Goal: Check status: Check status

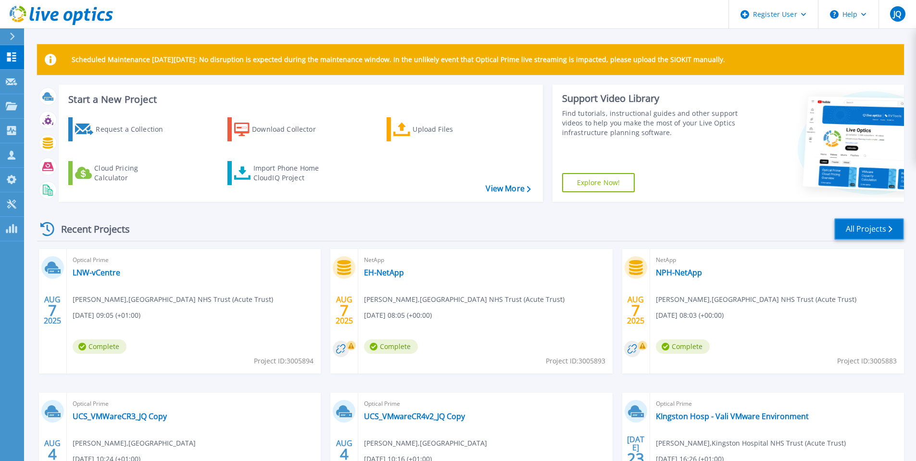
click at [874, 226] on link "All Projects" at bounding box center [869, 229] width 70 height 22
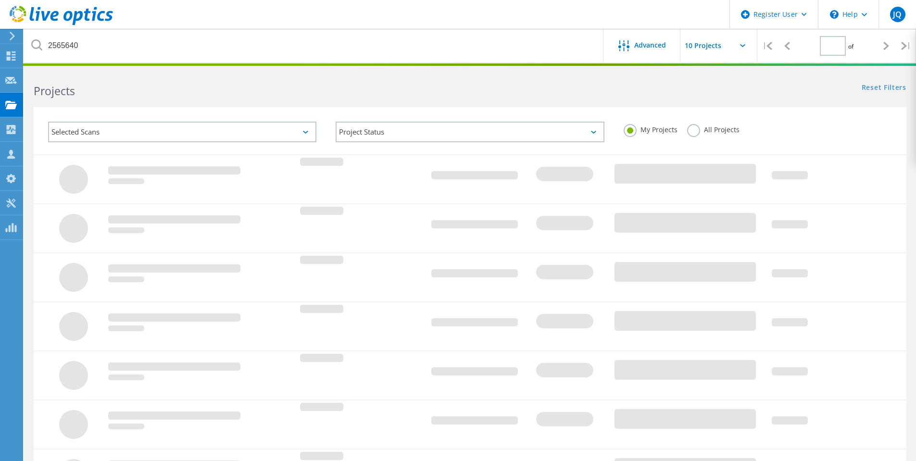
type input "1"
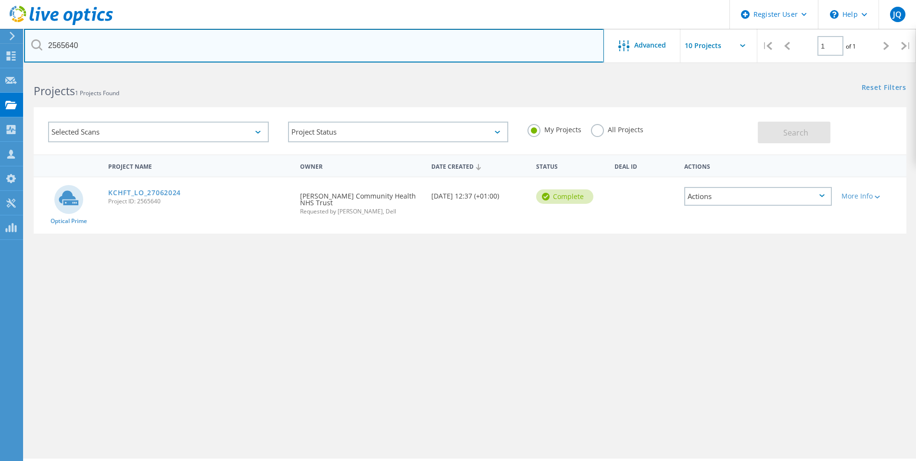
drag, startPoint x: 102, startPoint y: 48, endPoint x: 0, endPoint y: 29, distance: 104.0
click at [0, 70] on div "Register User \n Help Explore Helpful Articles Contact Support JQ Dell User [PE…" at bounding box center [458, 279] width 916 height 418
type input "2"
type input "[GEOGRAPHIC_DATA]"
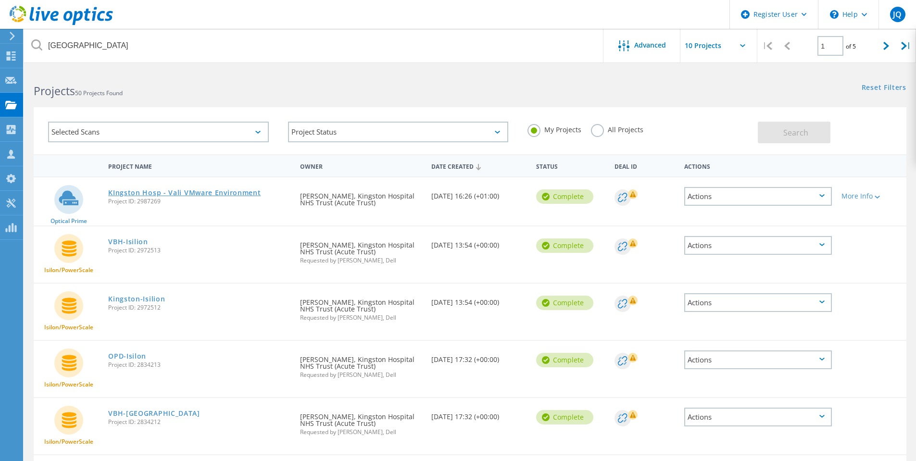
click at [162, 190] on link "KIngston Hosp - Vali VMware Environment" at bounding box center [184, 192] width 152 height 7
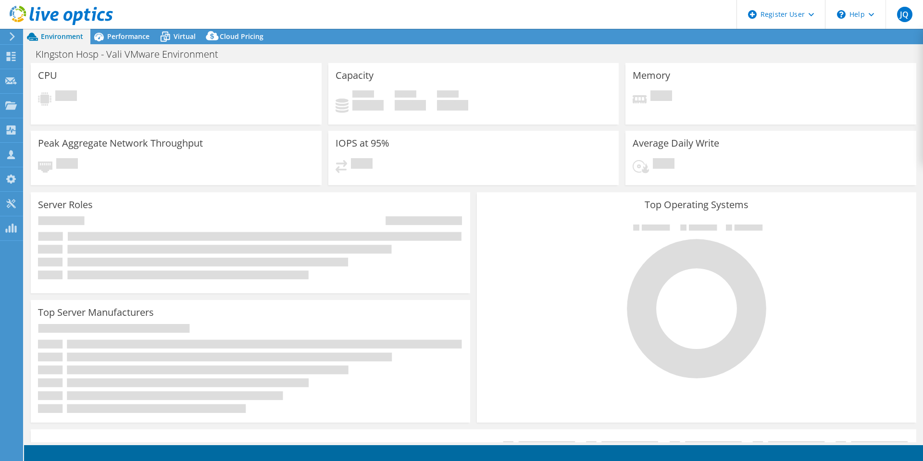
select select "EULondon"
select select "USD"
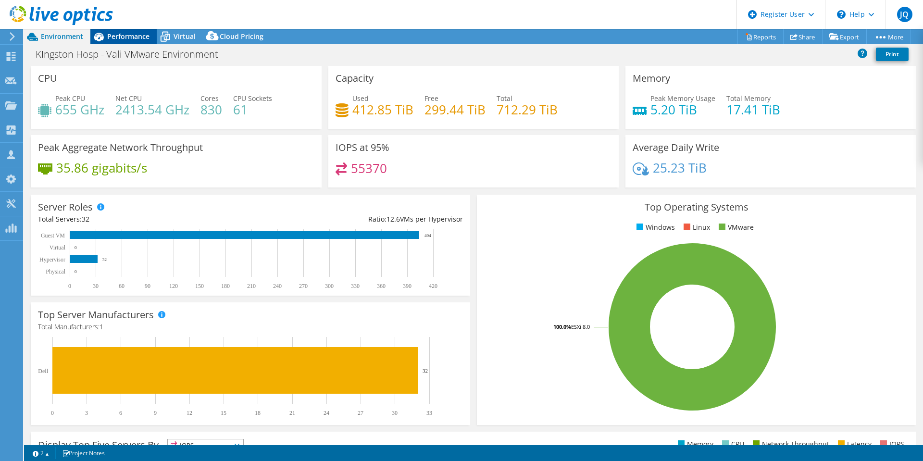
click at [134, 35] on span "Performance" at bounding box center [128, 36] width 42 height 9
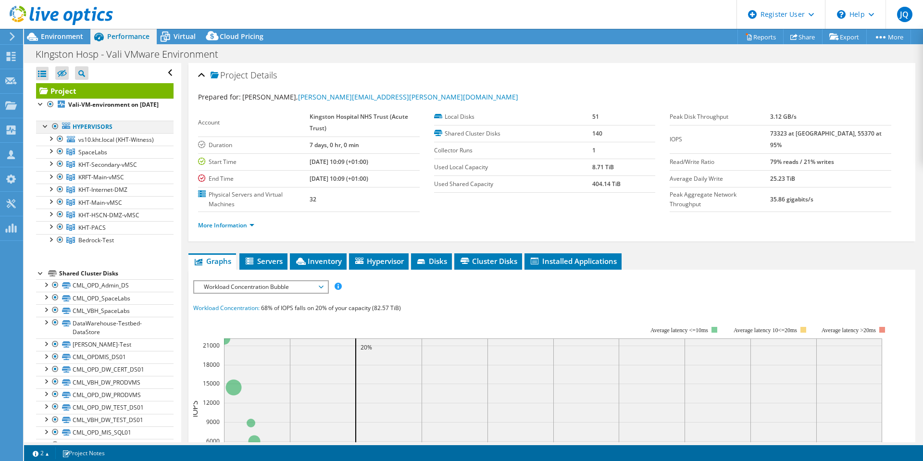
click at [57, 132] on div at bounding box center [55, 127] width 10 height 12
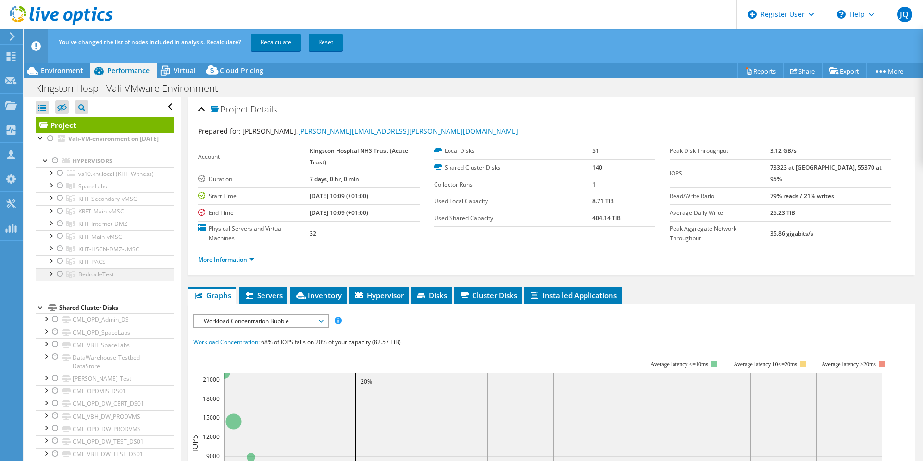
click at [61, 280] on div at bounding box center [60, 274] width 10 height 12
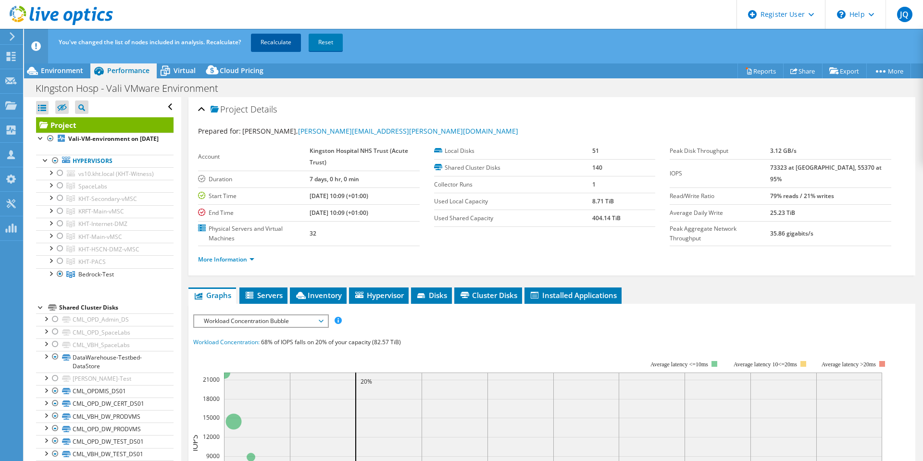
click at [273, 42] on link "Recalculate" at bounding box center [276, 42] width 50 height 17
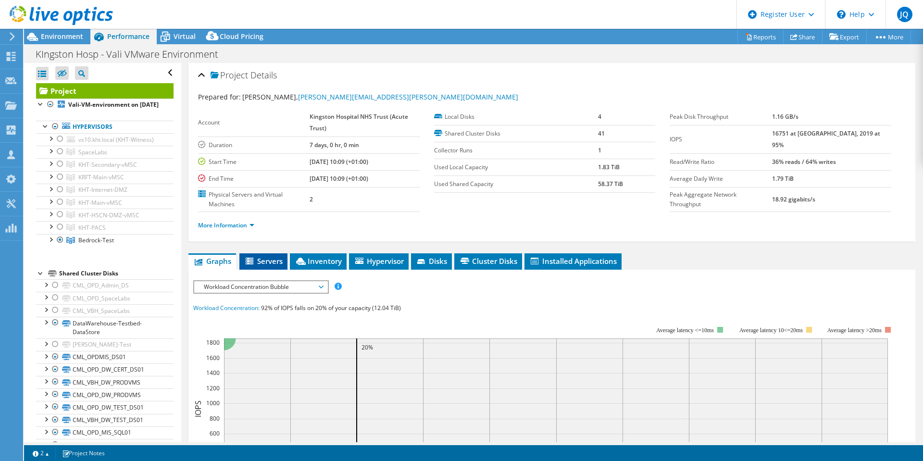
click at [250, 264] on icon at bounding box center [250, 261] width 8 height 7
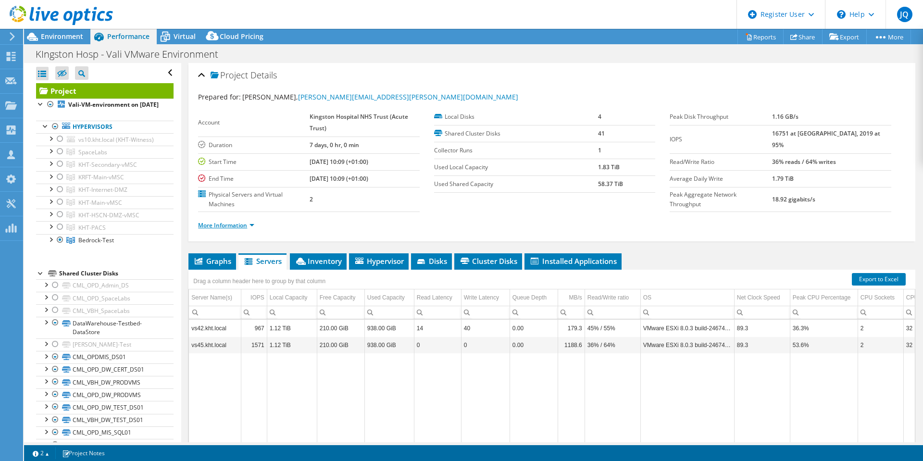
click at [234, 226] on link "More Information" at bounding box center [226, 225] width 56 height 8
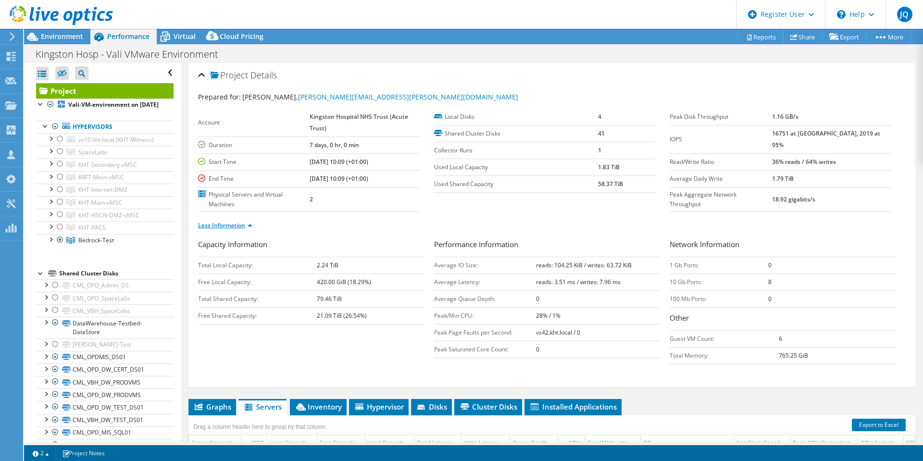
click at [240, 225] on link "Less Information" at bounding box center [225, 225] width 54 height 8
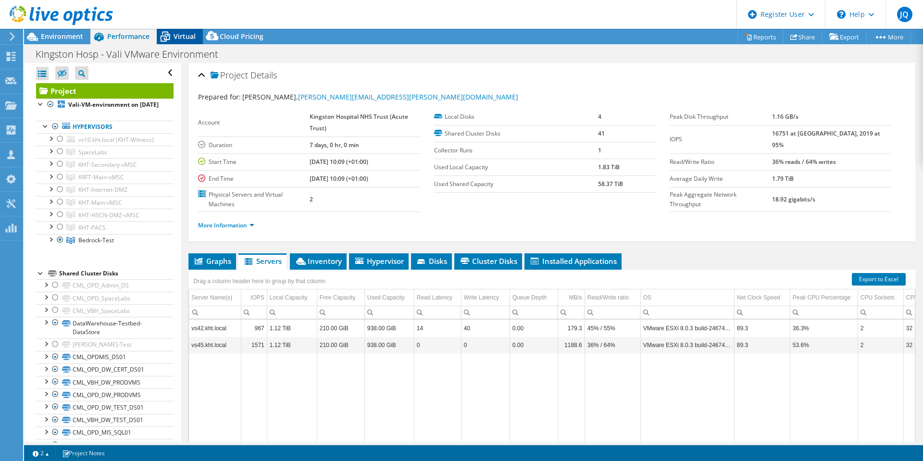
click at [178, 38] on span "Virtual" at bounding box center [185, 36] width 22 height 9
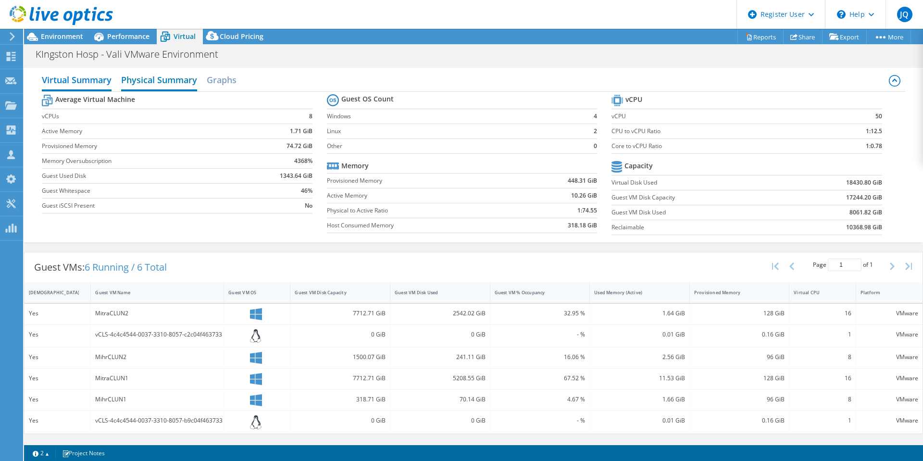
click at [164, 77] on h2 "Physical Summary" at bounding box center [159, 80] width 76 height 21
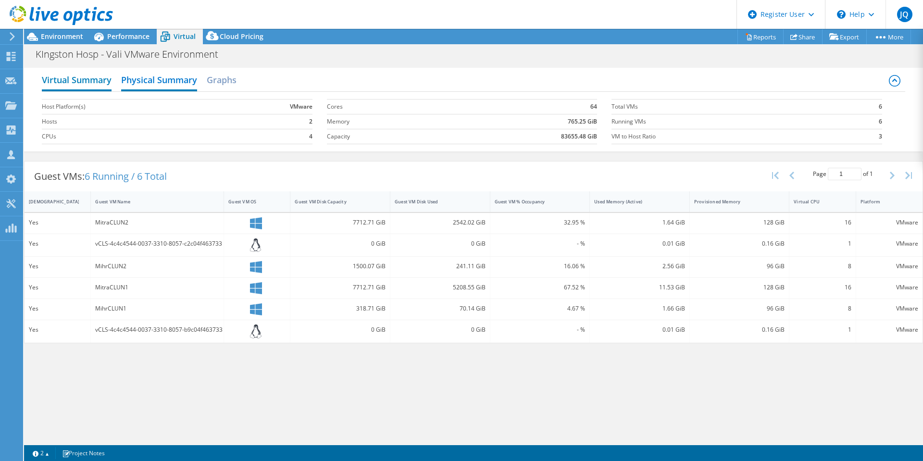
click at [96, 83] on h2 "Virtual Summary" at bounding box center [77, 80] width 70 height 21
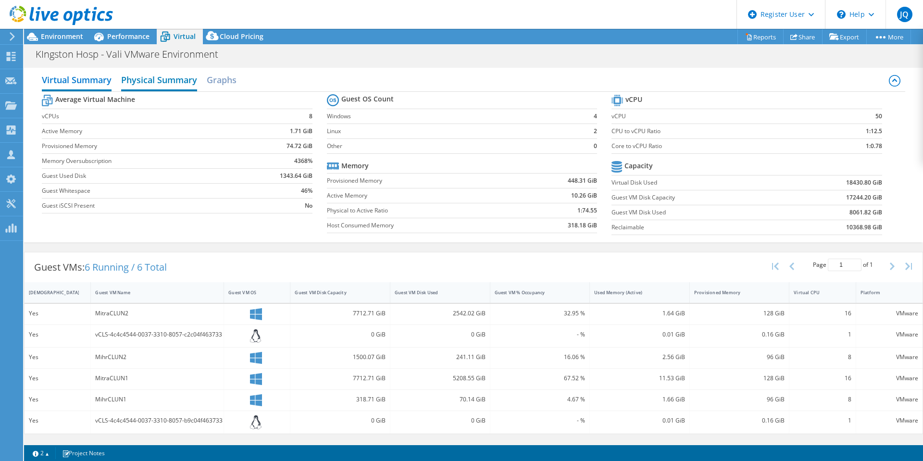
click at [163, 85] on h2 "Physical Summary" at bounding box center [159, 80] width 76 height 21
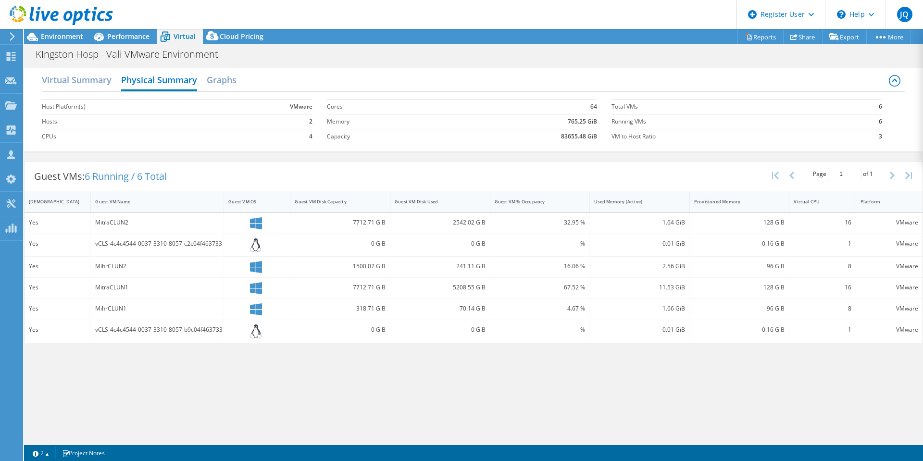
click at [206, 80] on div "Virtual Summary Physical Summary Graphs" at bounding box center [473, 81] width 863 height 22
click at [213, 81] on h2 "Graphs" at bounding box center [222, 80] width 30 height 21
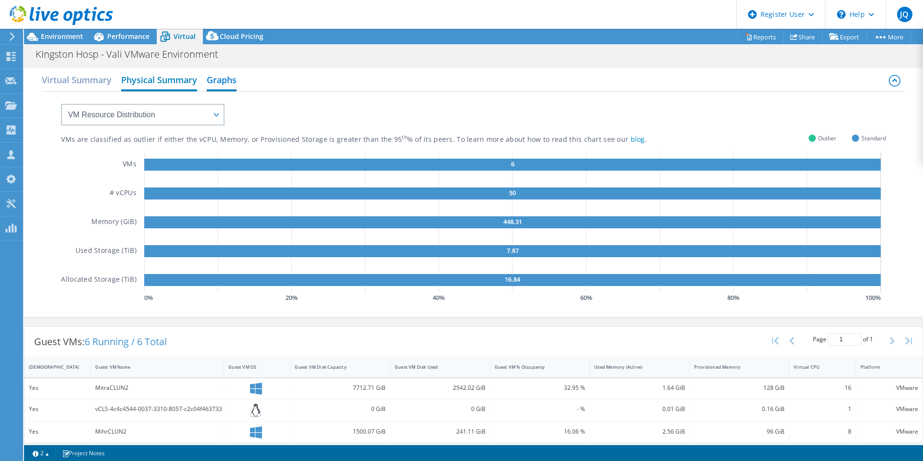
click at [145, 86] on h2 "Physical Summary" at bounding box center [159, 80] width 76 height 21
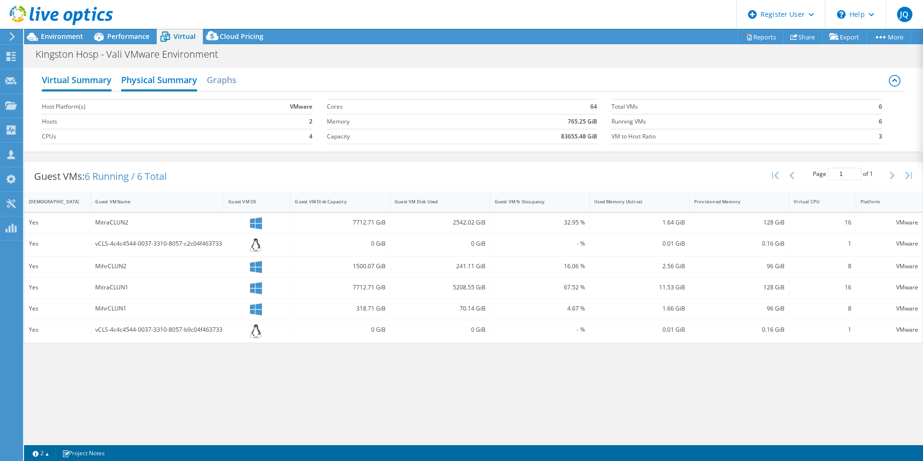
click at [93, 80] on h2 "Virtual Summary" at bounding box center [77, 80] width 70 height 21
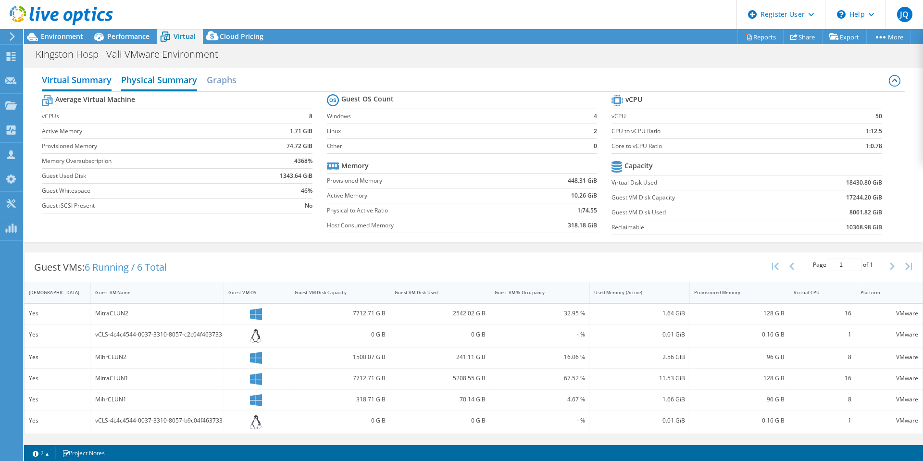
click at [167, 78] on h2 "Physical Summary" at bounding box center [159, 80] width 76 height 21
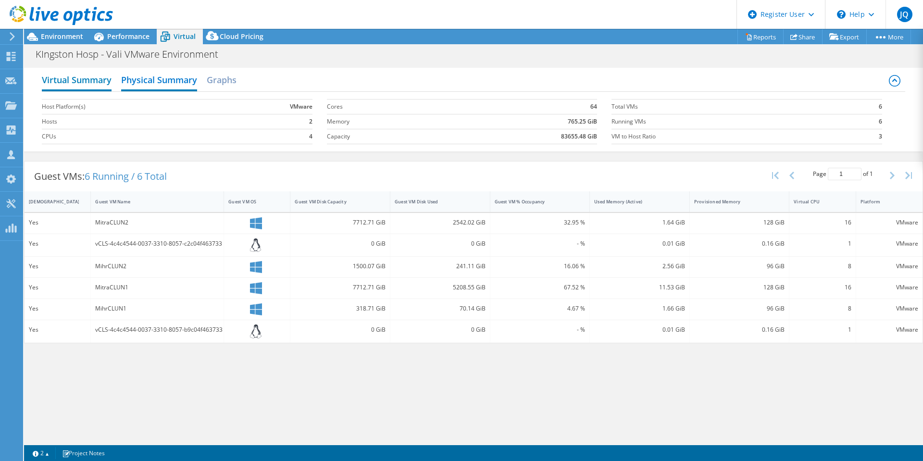
click at [103, 80] on h2 "Virtual Summary" at bounding box center [77, 80] width 70 height 21
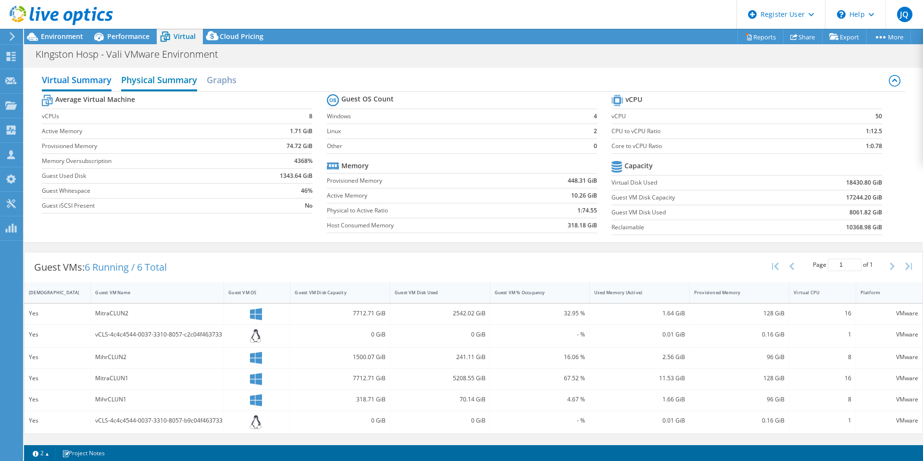
click at [156, 80] on h2 "Physical Summary" at bounding box center [159, 80] width 76 height 21
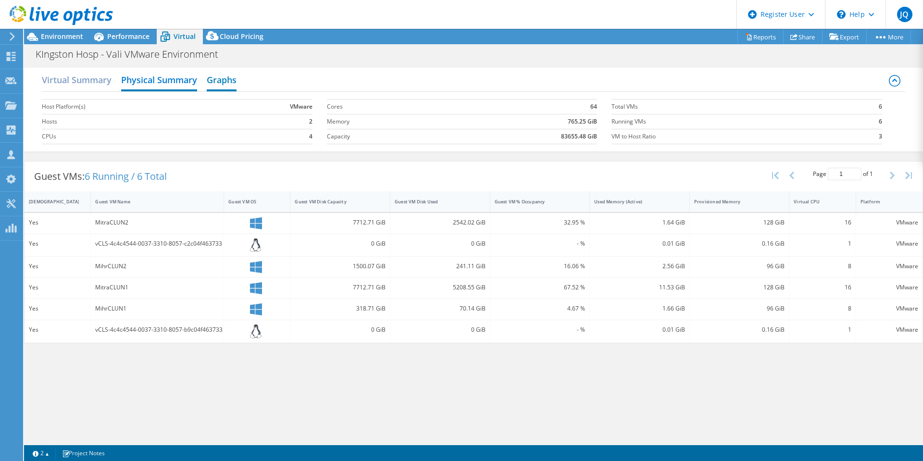
click at [213, 78] on h2 "Graphs" at bounding box center [222, 80] width 30 height 21
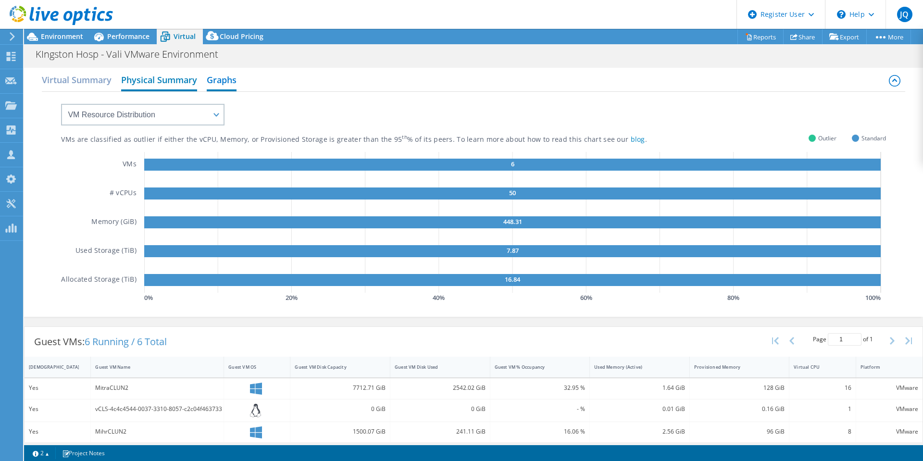
click at [158, 81] on h2 "Physical Summary" at bounding box center [159, 80] width 76 height 21
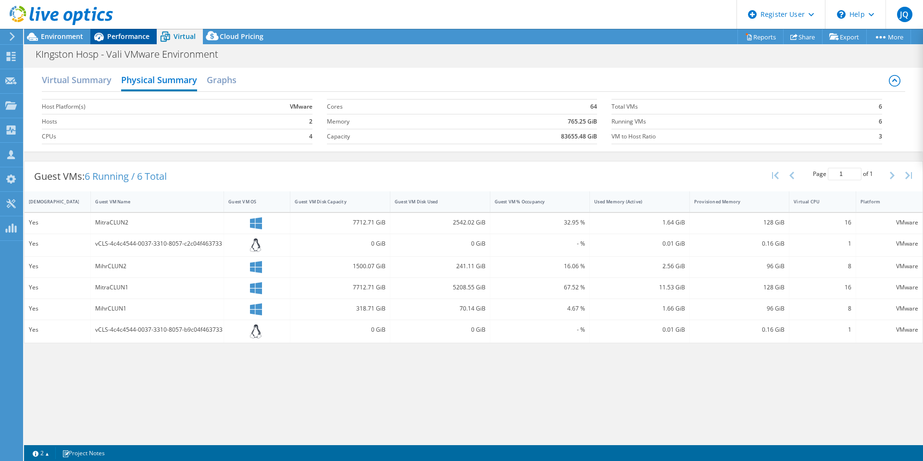
click at [128, 41] on div "Performance" at bounding box center [123, 36] width 66 height 15
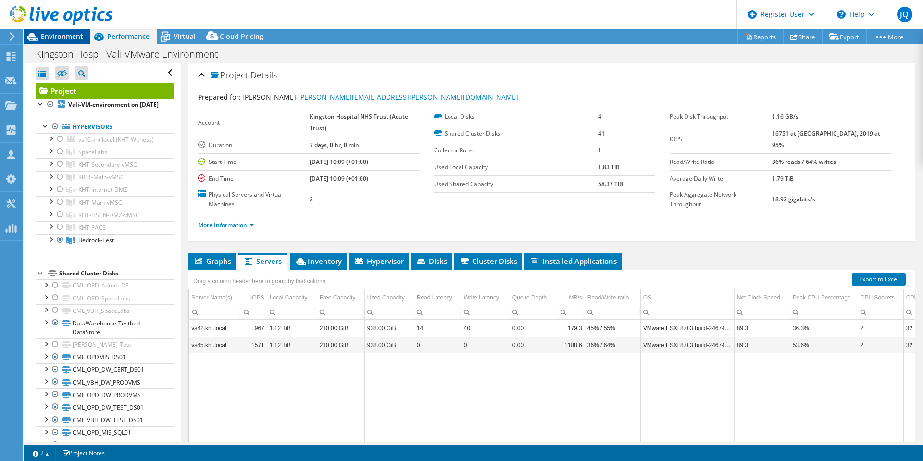
click at [71, 38] on span "Environment" at bounding box center [62, 36] width 42 height 9
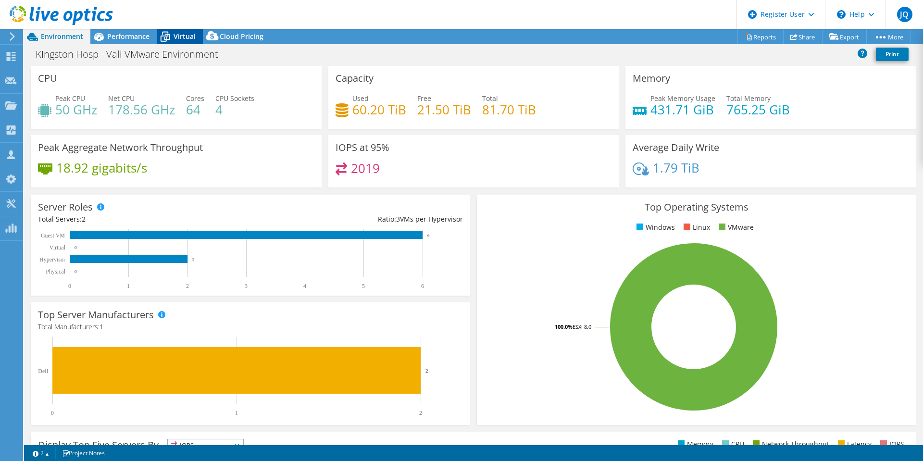
click at [164, 38] on icon at bounding box center [165, 36] width 17 height 17
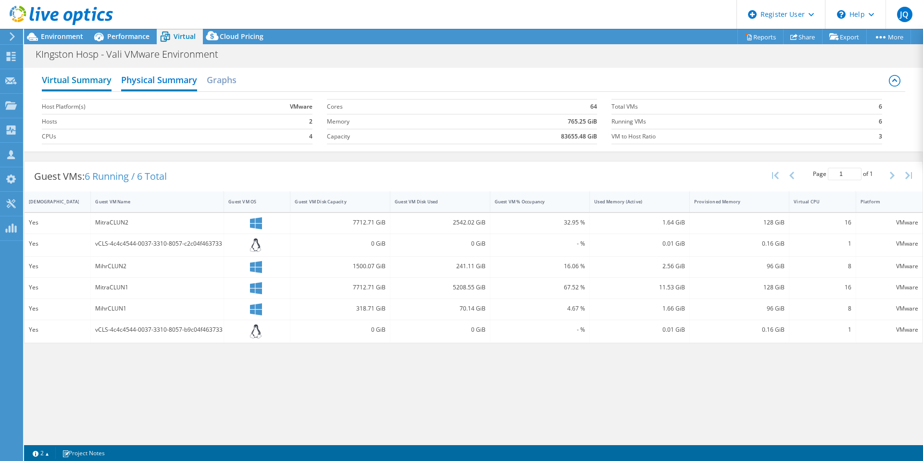
click at [63, 88] on h2 "Virtual Summary" at bounding box center [77, 80] width 70 height 21
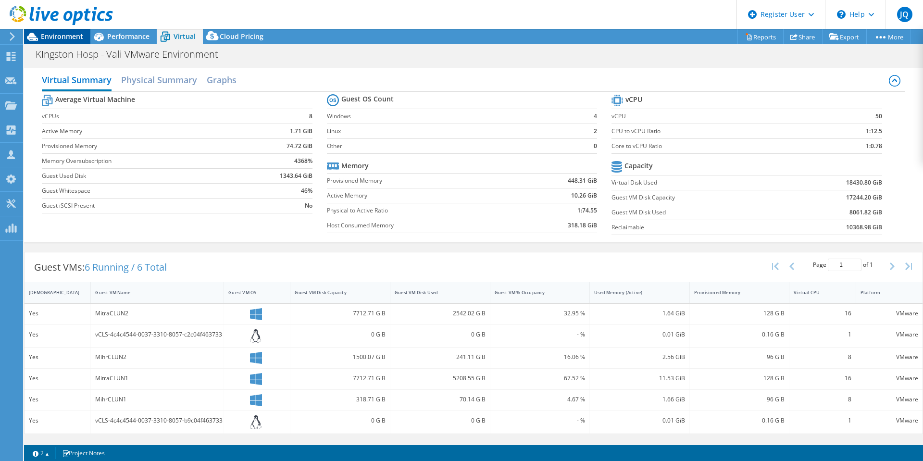
click at [59, 35] on span "Environment" at bounding box center [62, 36] width 42 height 9
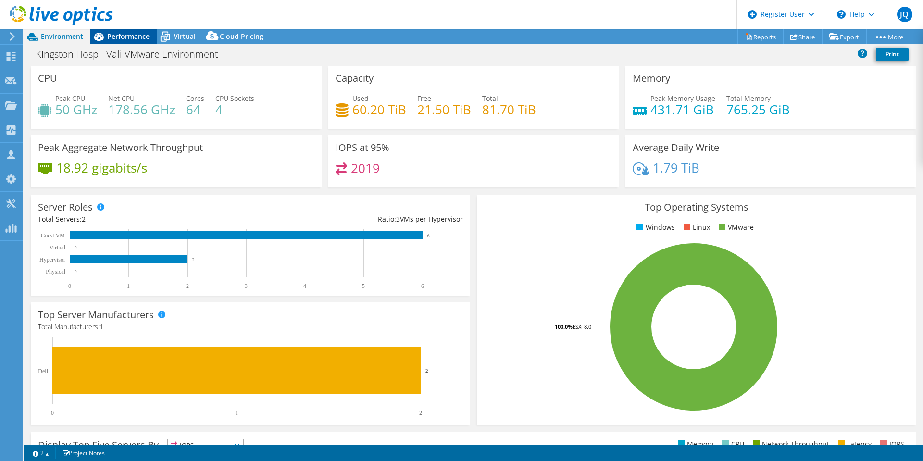
click at [138, 33] on span "Performance" at bounding box center [128, 36] width 42 height 9
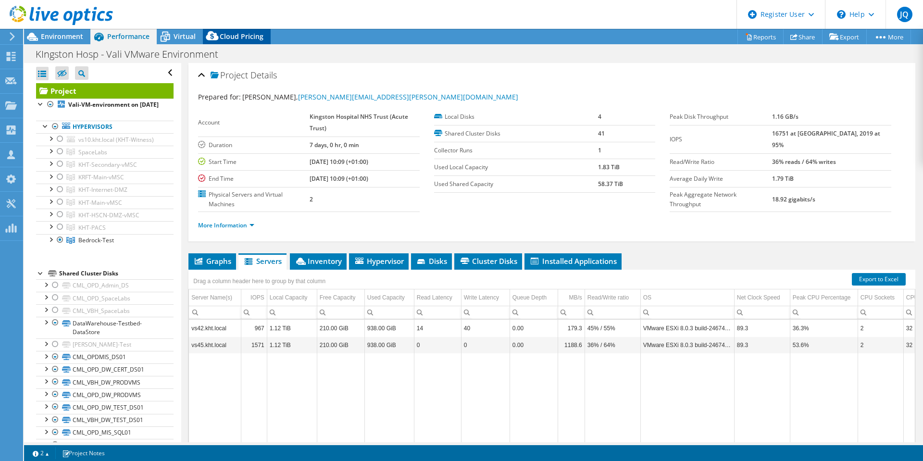
click at [223, 39] on span "Cloud Pricing" at bounding box center [242, 36] width 44 height 9
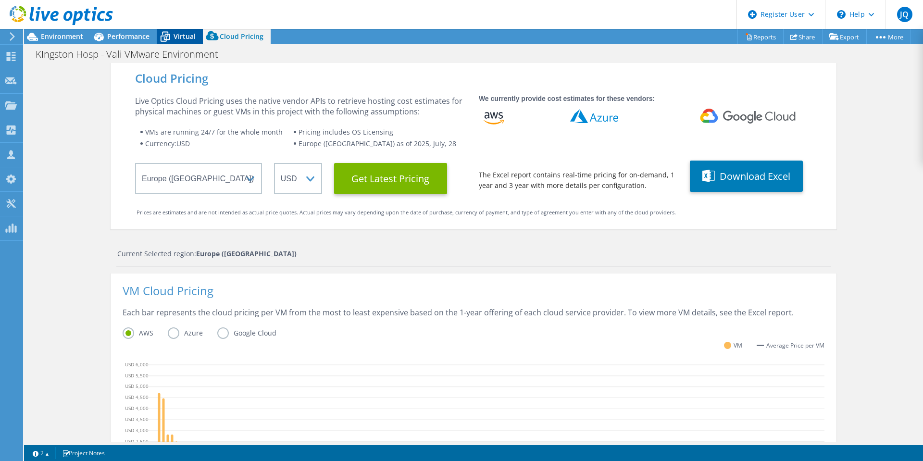
click at [176, 38] on span "Virtual" at bounding box center [185, 36] width 22 height 9
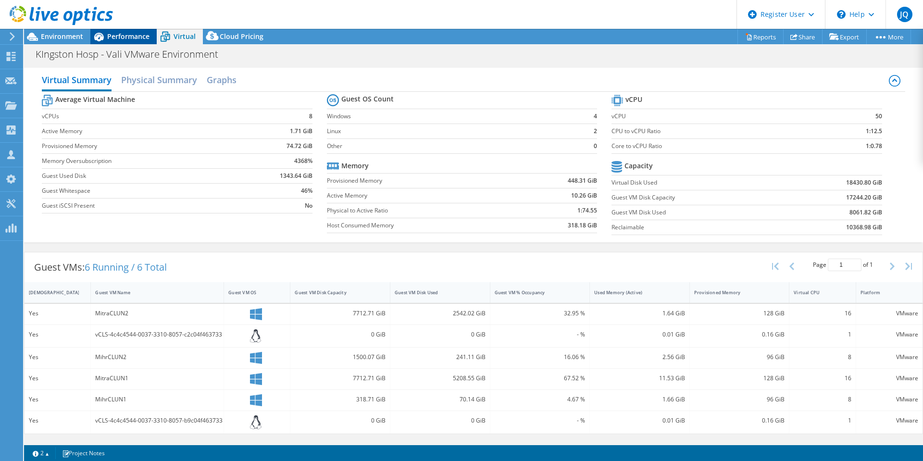
click at [140, 38] on span "Performance" at bounding box center [128, 36] width 42 height 9
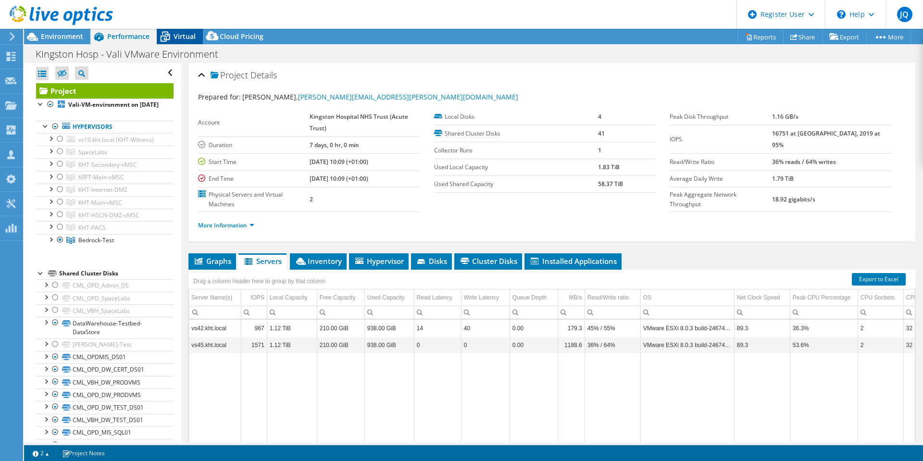
click at [201, 36] on div "Virtual" at bounding box center [180, 36] width 46 height 15
